Goal: Information Seeking & Learning: Learn about a topic

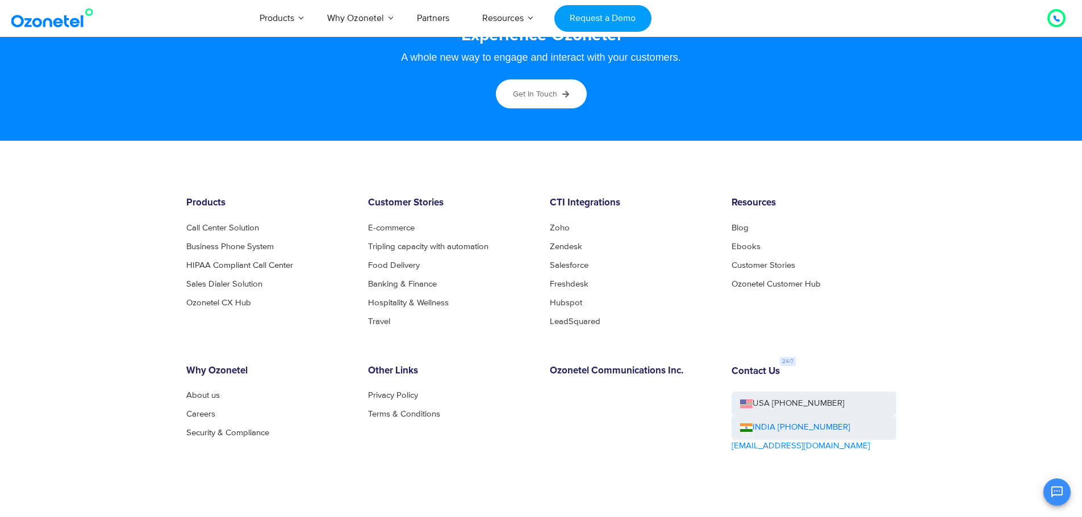
scroll to position [6067, 0]
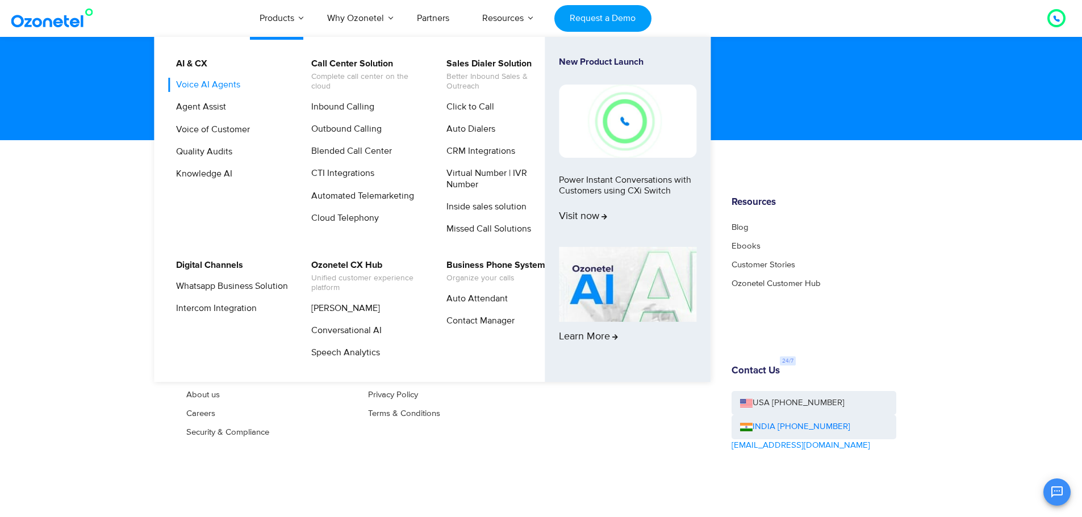
click at [231, 82] on link "Voice AI Agents" at bounding box center [205, 85] width 73 height 14
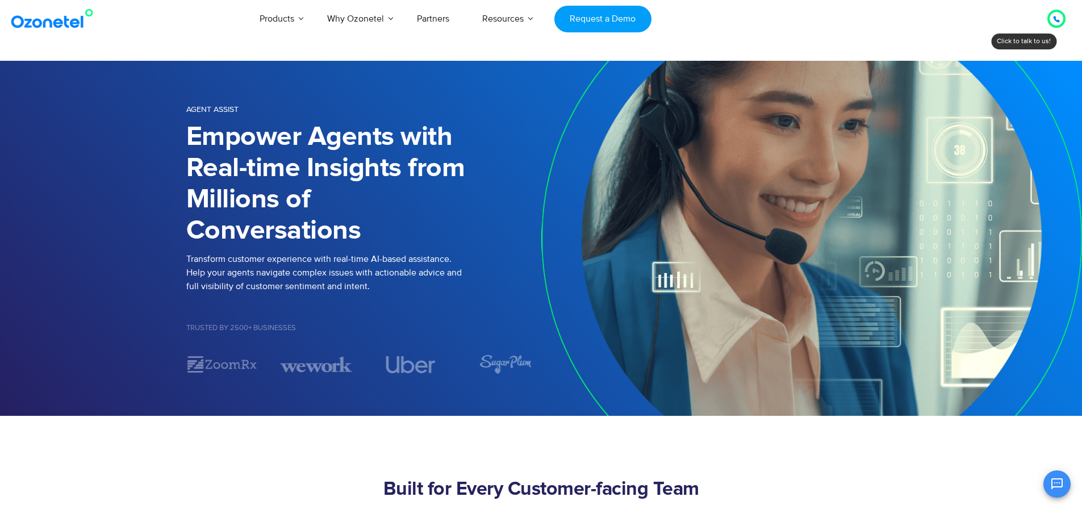
click at [36, 26] on img at bounding box center [55, 19] width 92 height 20
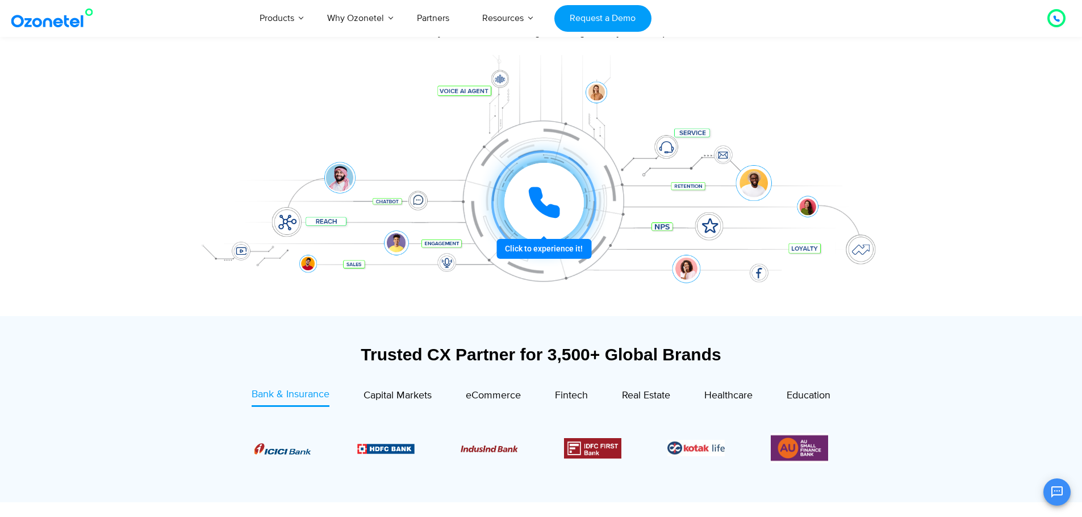
scroll to position [132, 0]
click at [531, 218] on icon at bounding box center [544, 202] width 34 height 34
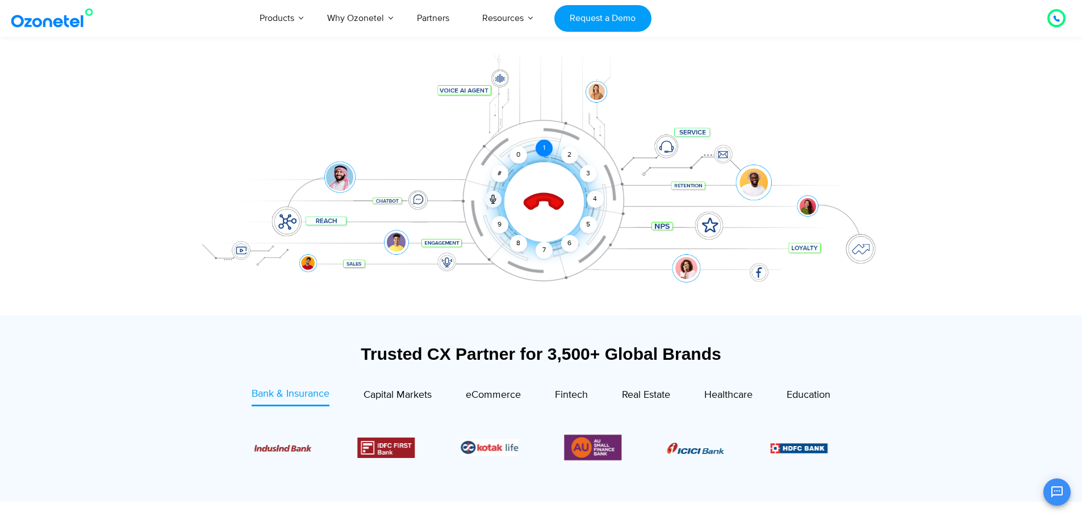
click at [543, 149] on div "1" at bounding box center [543, 148] width 17 height 17
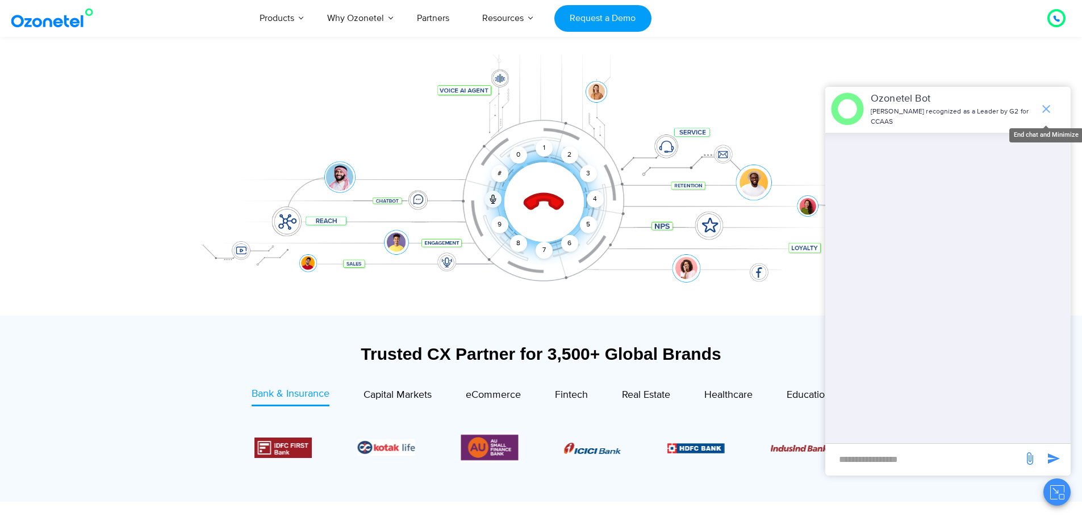
click at [1043, 108] on icon "end chat or minimize" at bounding box center [1046, 109] width 14 height 14
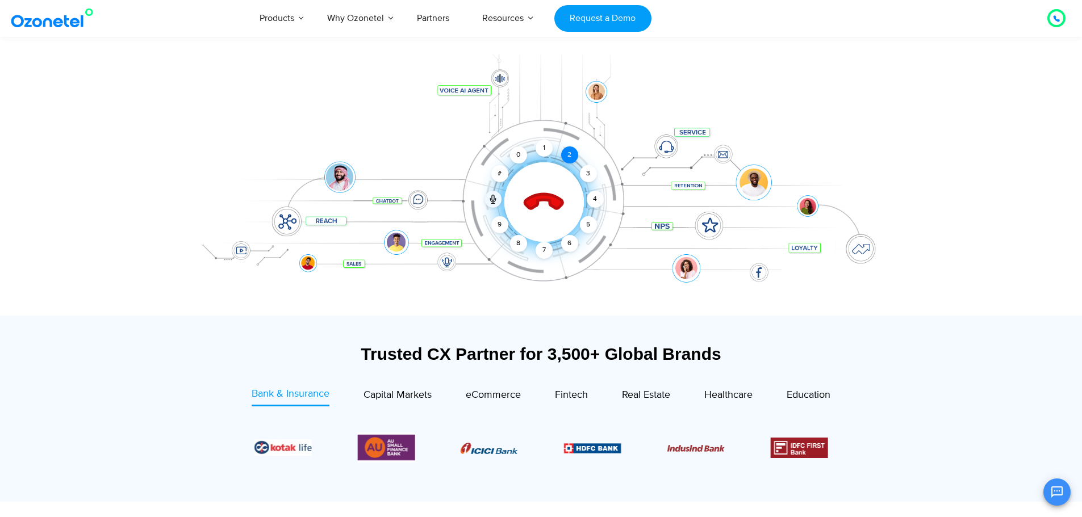
click at [567, 152] on div "2" at bounding box center [569, 155] width 17 height 17
click at [587, 175] on div "3" at bounding box center [587, 173] width 17 height 17
click at [595, 200] on div "4" at bounding box center [595, 199] width 17 height 17
click at [592, 224] on div "5" at bounding box center [587, 224] width 17 height 17
click at [500, 224] on div "9" at bounding box center [499, 224] width 17 height 17
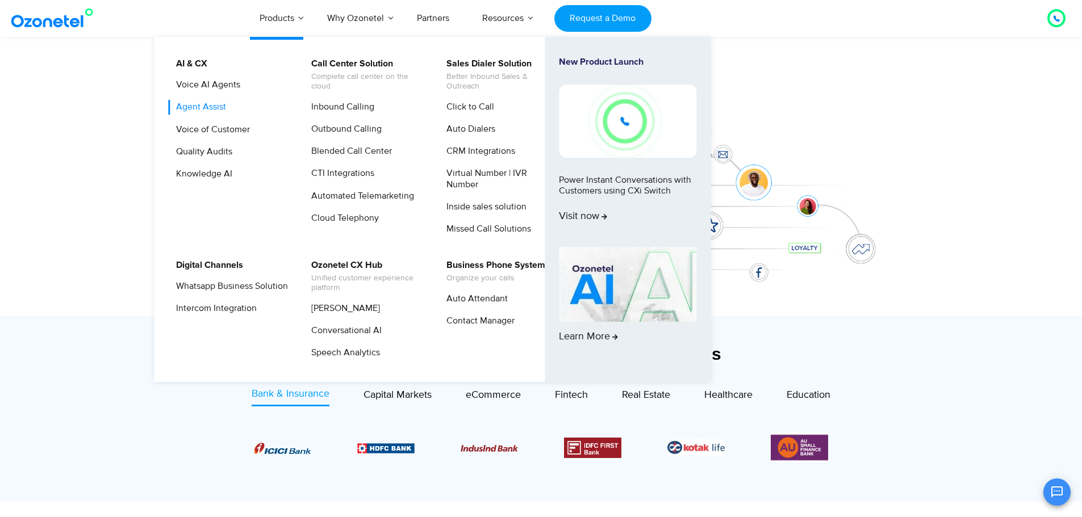
click at [206, 109] on link "Agent Assist" at bounding box center [198, 107] width 59 height 14
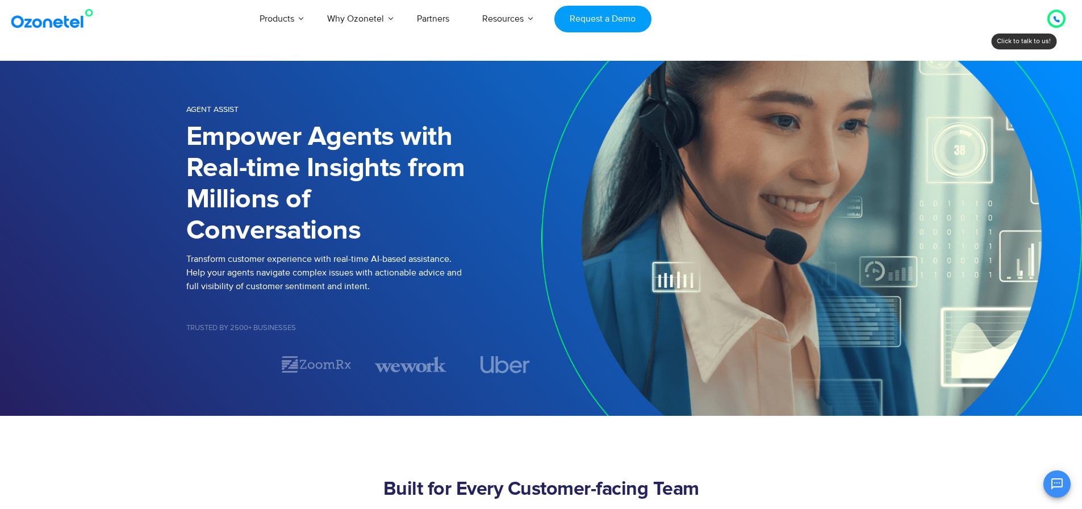
click at [1054, 16] on icon at bounding box center [1056, 19] width 7 height 7
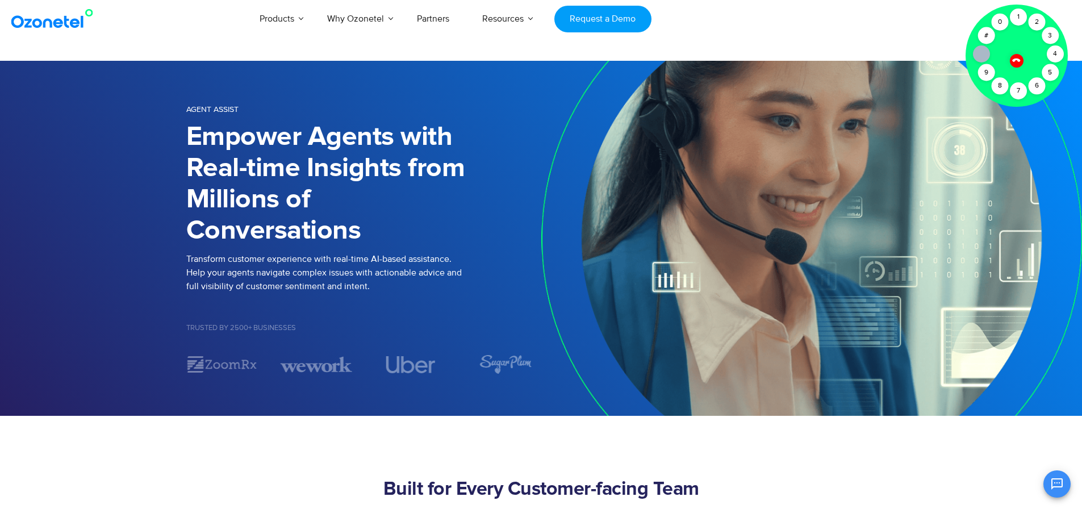
click at [1019, 64] on div at bounding box center [1016, 60] width 14 height 14
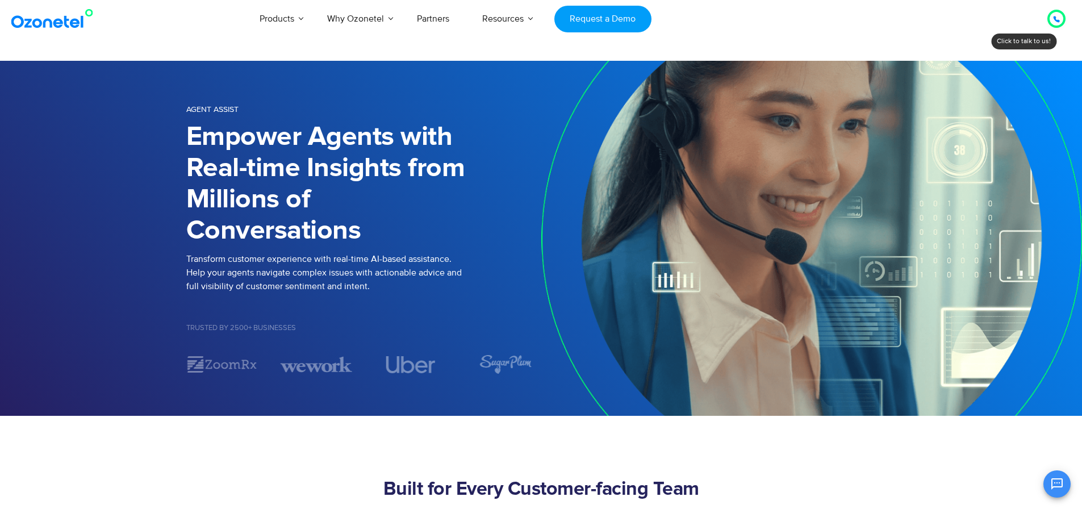
click at [1058, 23] on icon at bounding box center [1056, 19] width 7 height 7
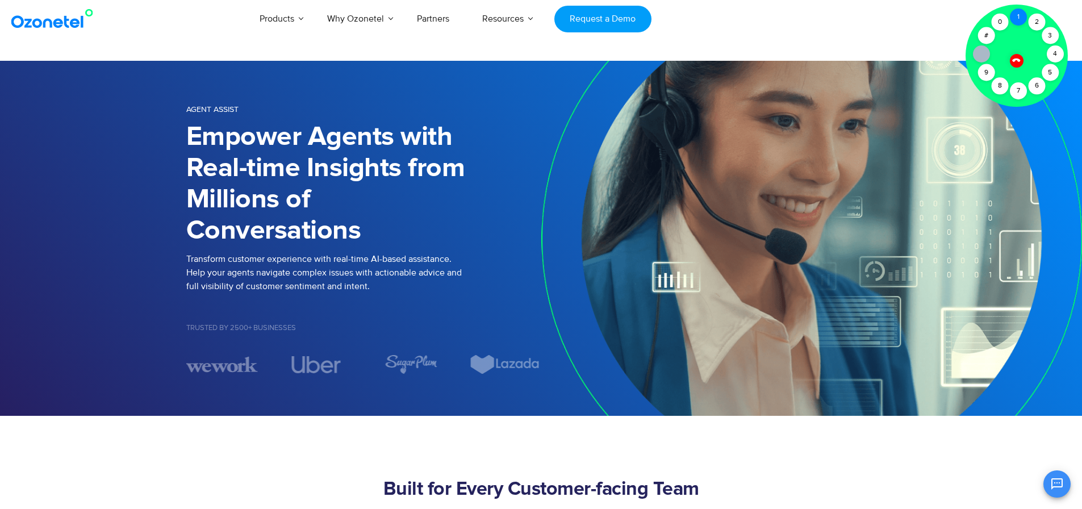
click at [1022, 16] on div "1" at bounding box center [1018, 17] width 17 height 17
click at [1038, 23] on div "2" at bounding box center [1036, 22] width 17 height 17
click at [1021, 58] on div at bounding box center [1016, 60] width 19 height 19
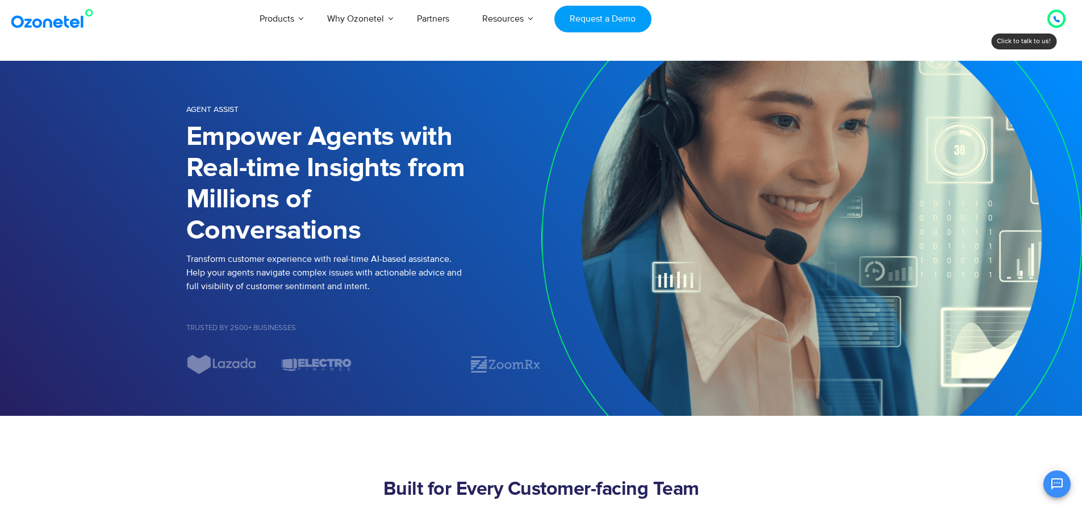
click at [1057, 18] on icon at bounding box center [1056, 19] width 7 height 7
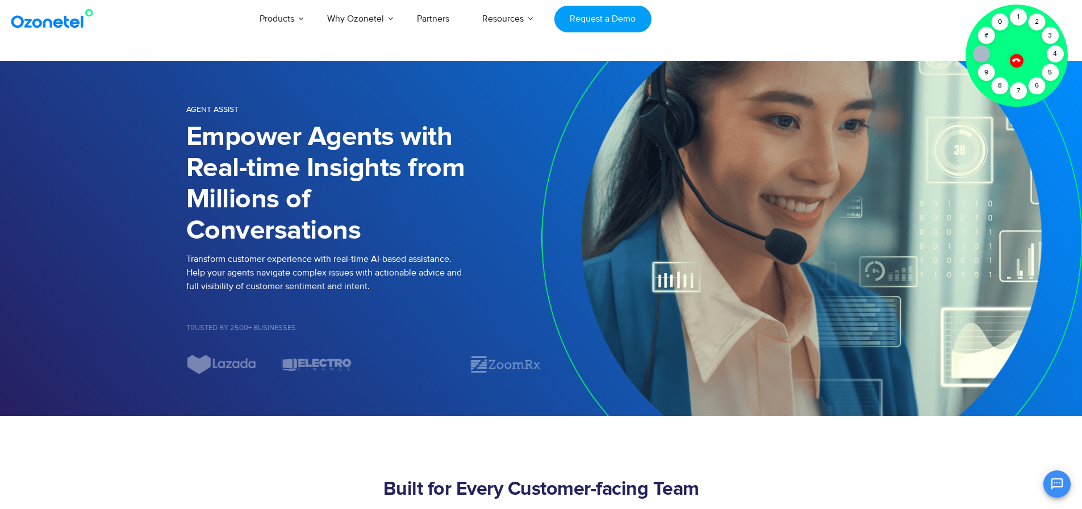
click at [1018, 61] on icon at bounding box center [1016, 60] width 10 height 10
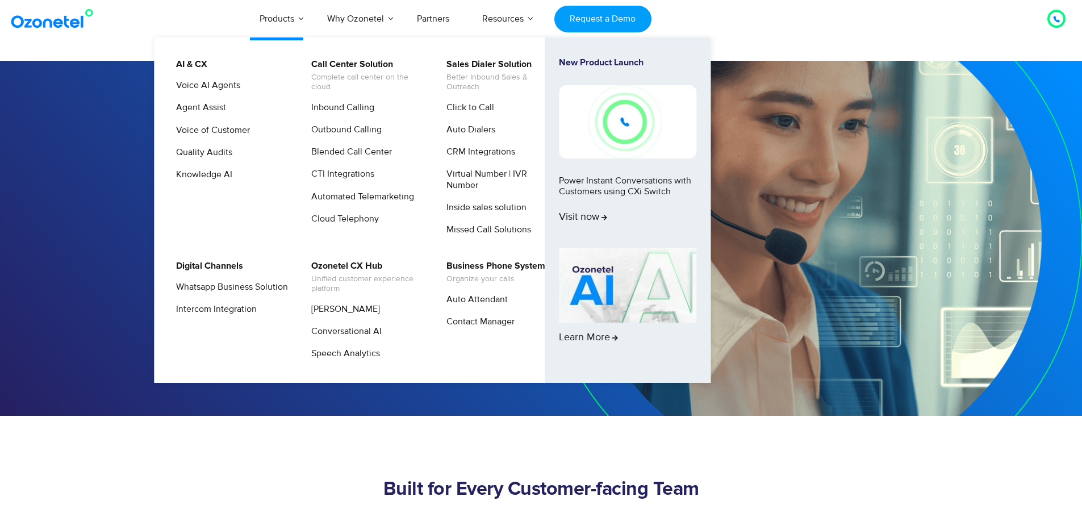
click at [633, 185] on link "New Product Launch Power Instant Conversations with Customers using CXi Switch …" at bounding box center [627, 150] width 137 height 186
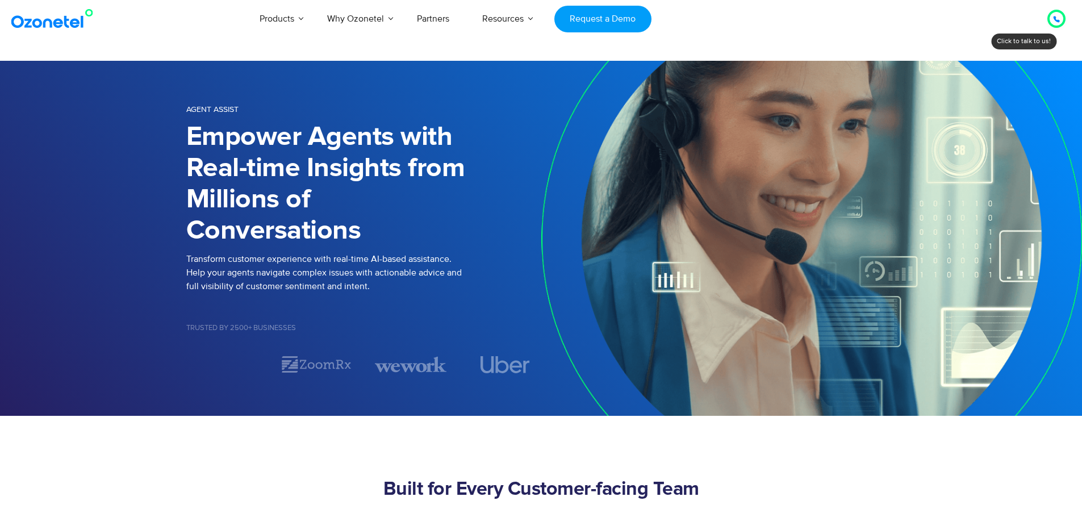
click at [1057, 14] on div at bounding box center [1056, 19] width 7 height 14
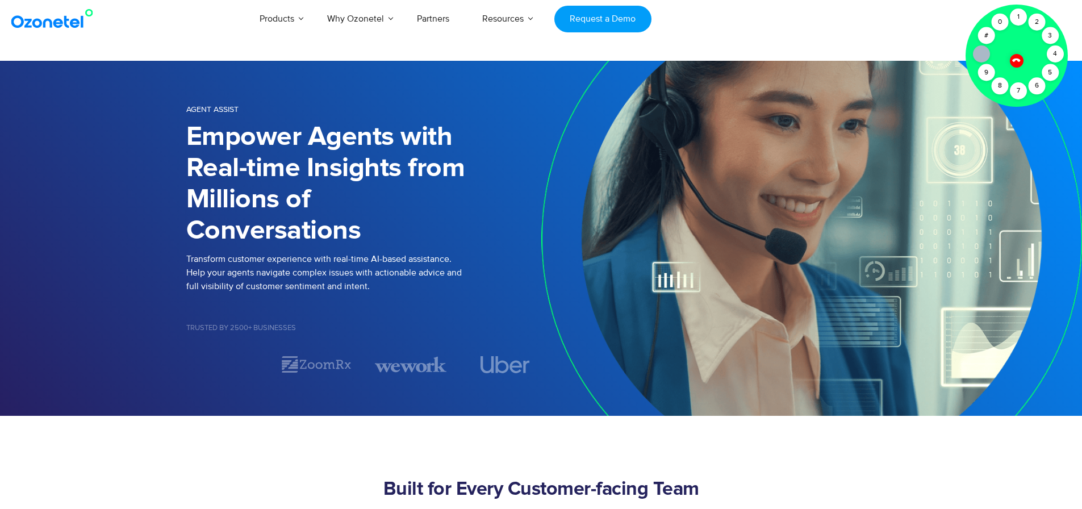
click at [1017, 61] on icon at bounding box center [1016, 60] width 10 height 10
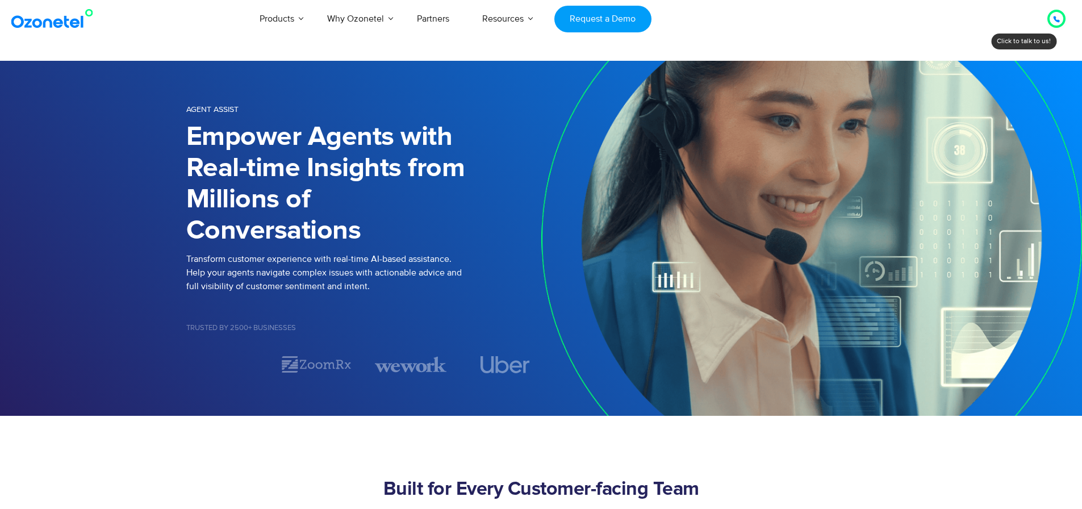
click at [1054, 15] on div at bounding box center [1056, 19] width 7 height 14
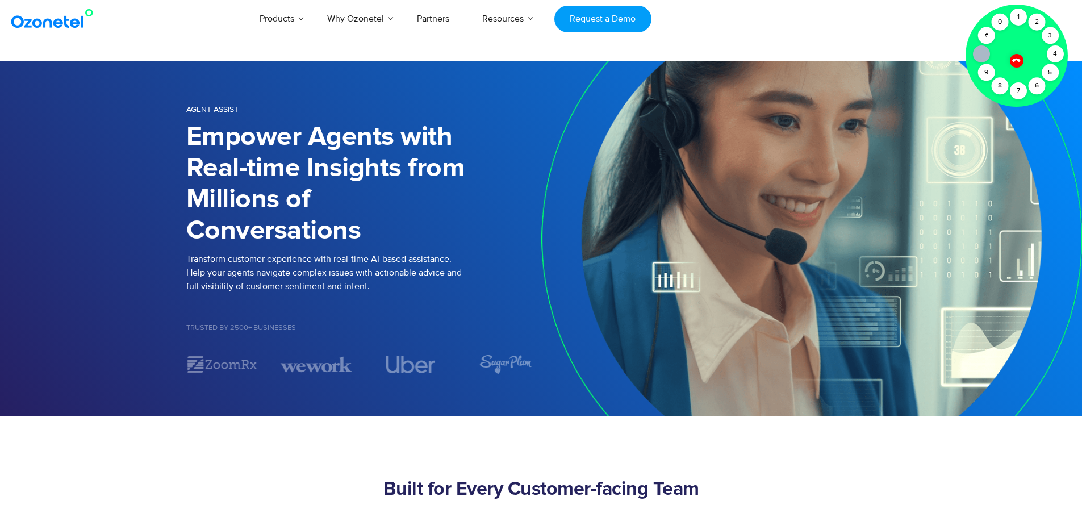
click at [1011, 58] on div at bounding box center [1016, 60] width 14 height 14
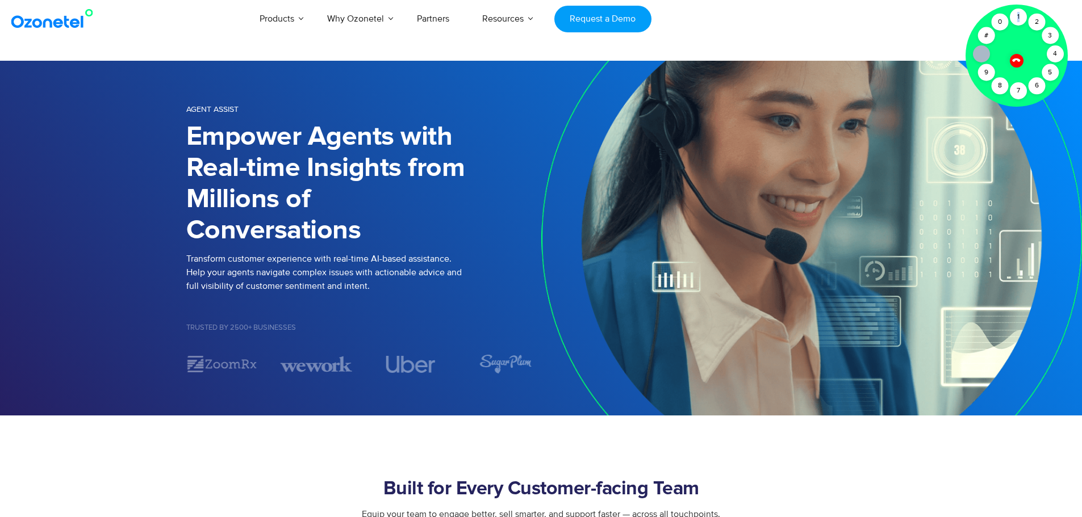
click at [1011, 58] on div at bounding box center [1016, 56] width 102 height 102
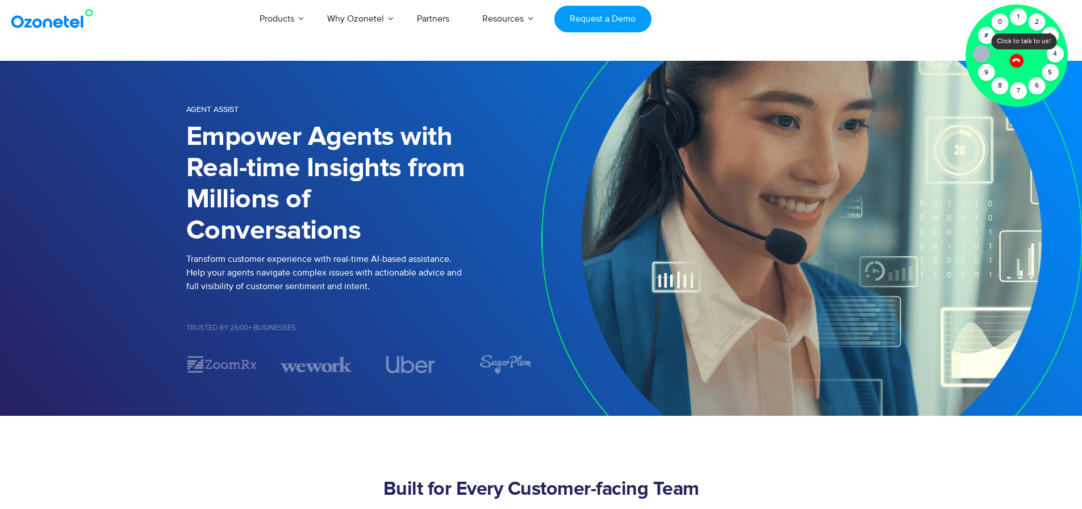
click at [1011, 58] on div at bounding box center [1016, 60] width 14 height 14
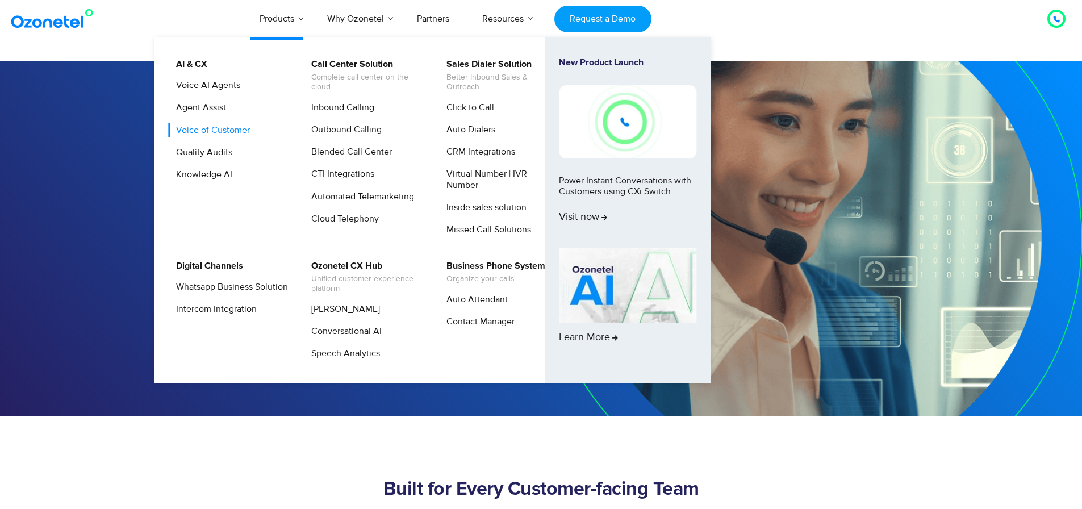
click at [223, 131] on link "Voice of Customer" at bounding box center [210, 130] width 83 height 14
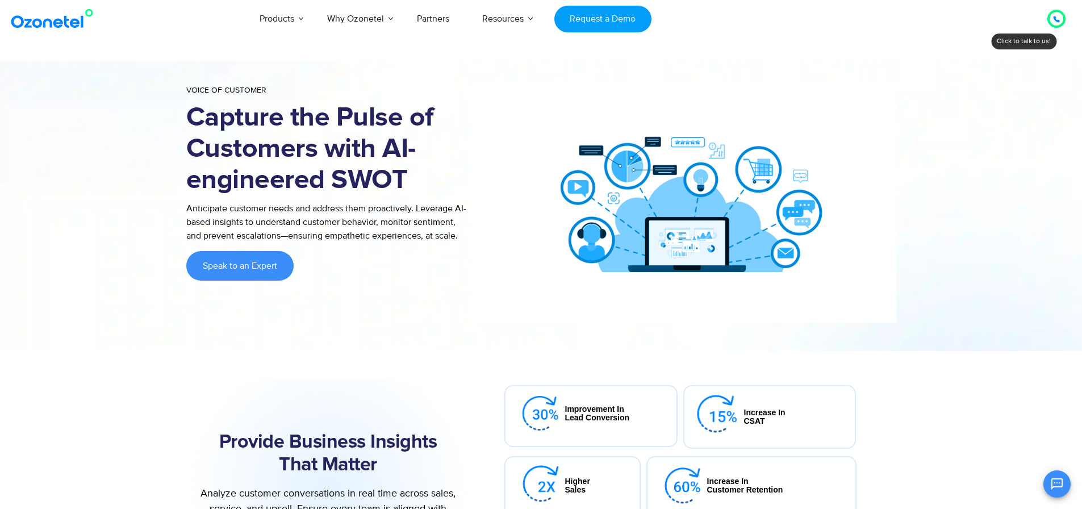
click at [30, 26] on img at bounding box center [55, 19] width 92 height 20
